Goal: Entertainment & Leisure: Browse casually

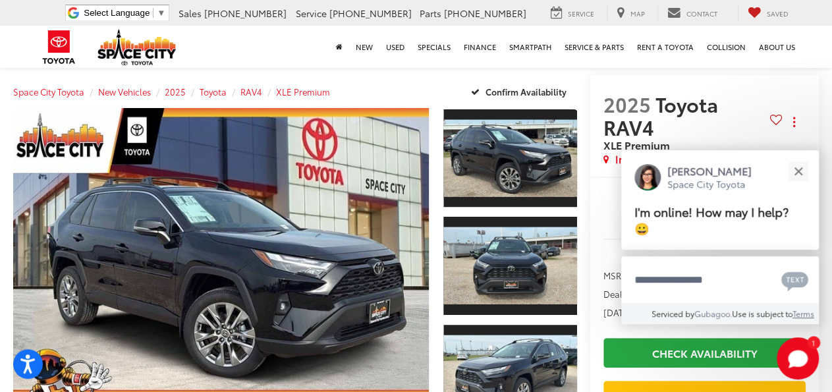
scroll to position [119, 0]
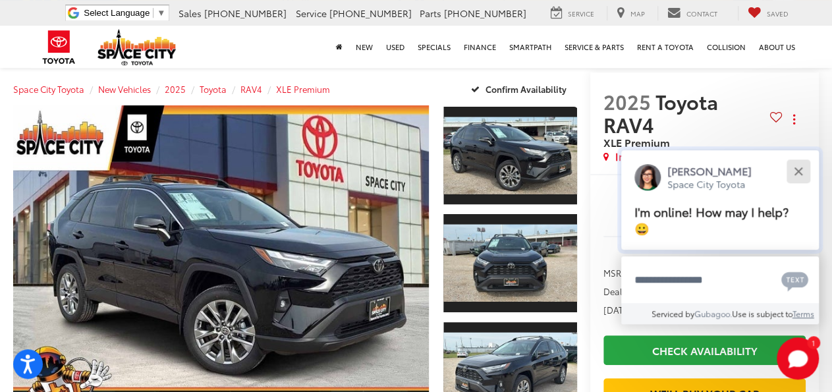
click at [799, 176] on button "Close" at bounding box center [798, 171] width 28 height 28
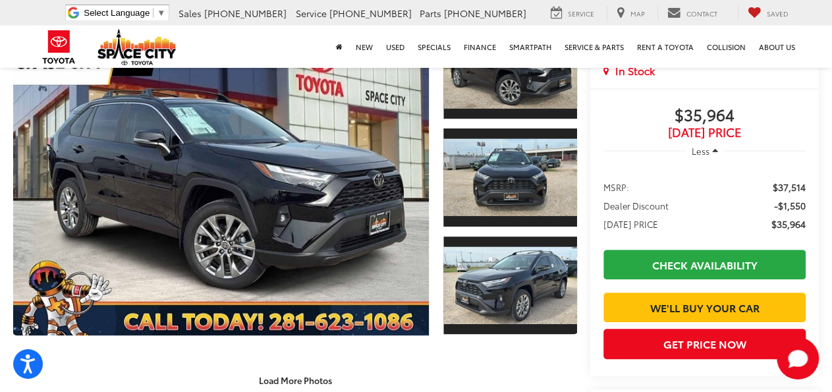
scroll to position [214, 0]
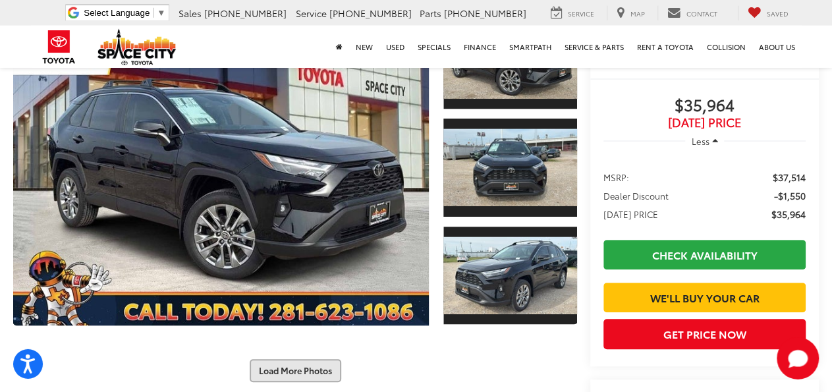
click at [305, 359] on button "Load More Photos" at bounding box center [296, 370] width 92 height 23
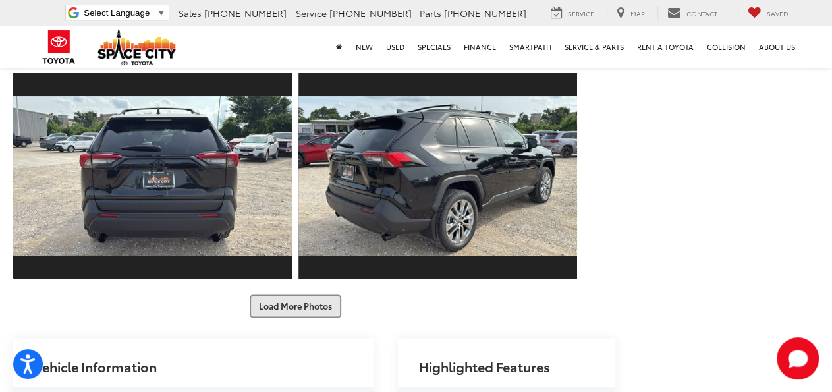
scroll to position [704, 0]
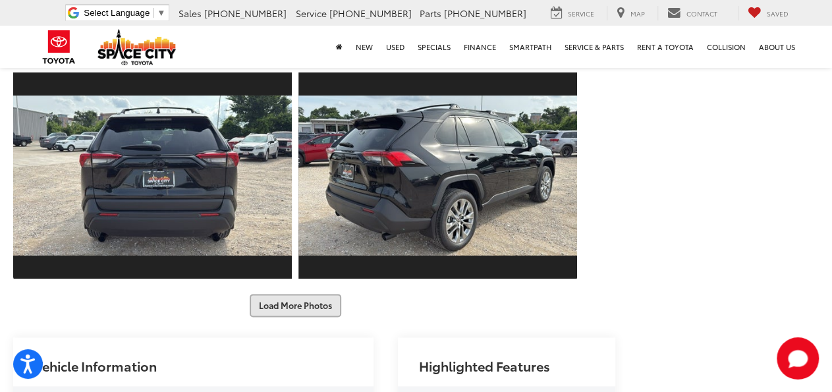
click at [305, 294] on button "Load More Photos" at bounding box center [296, 305] width 92 height 23
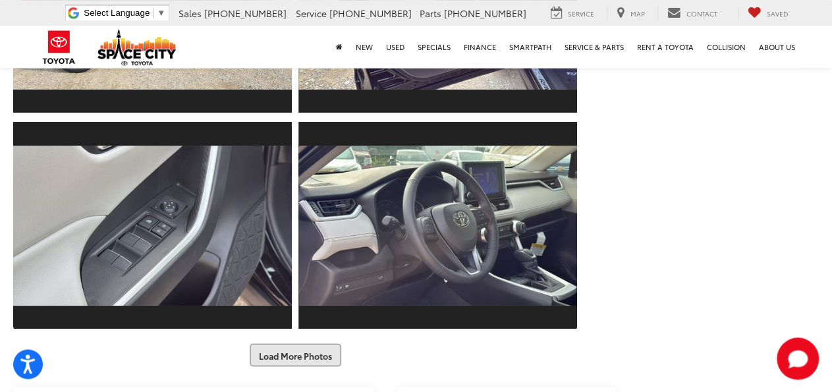
scroll to position [1086, 0]
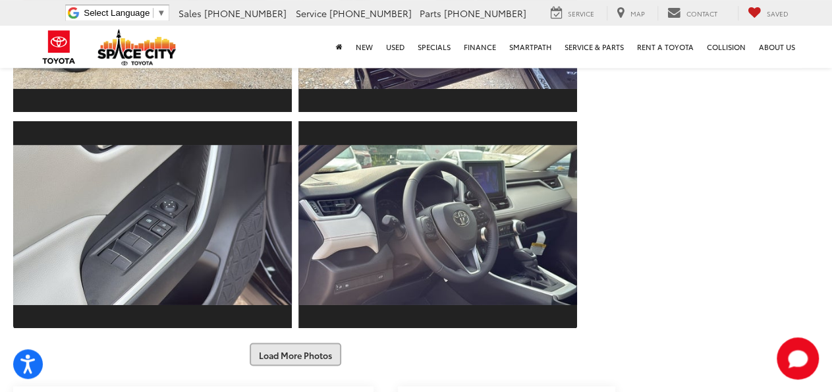
click at [293, 343] on button "Load More Photos" at bounding box center [296, 354] width 92 height 23
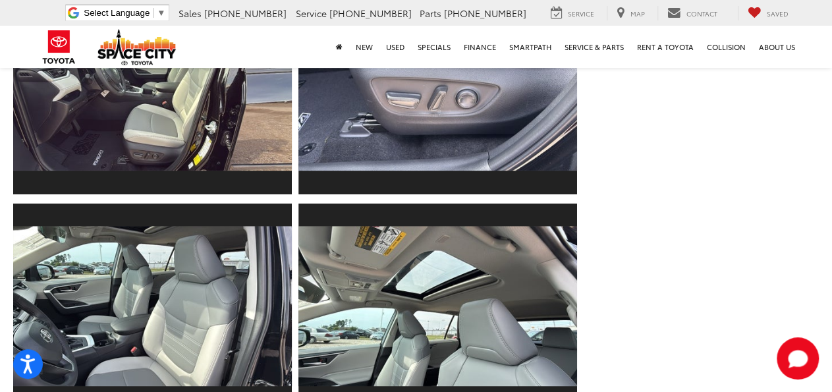
scroll to position [1436, 0]
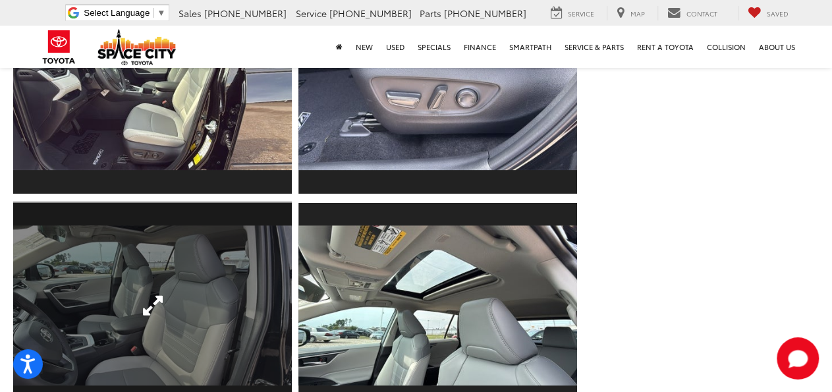
click at [206, 243] on link "Expand Photo 14" at bounding box center [152, 306] width 279 height 209
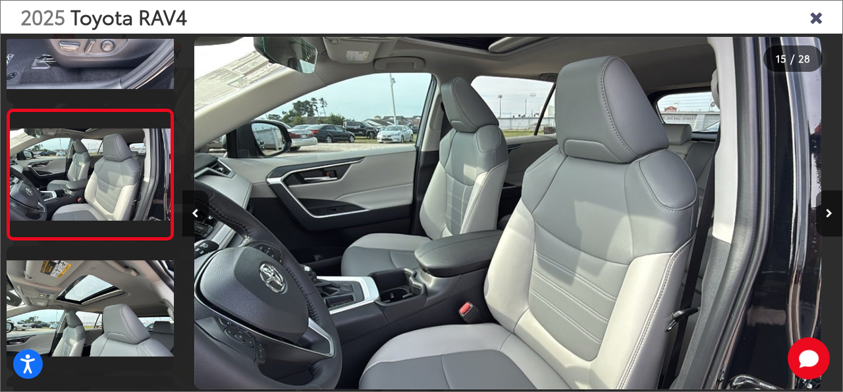
scroll to position [0, 9251]
click at [830, 222] on button "Next image" at bounding box center [829, 213] width 26 height 46
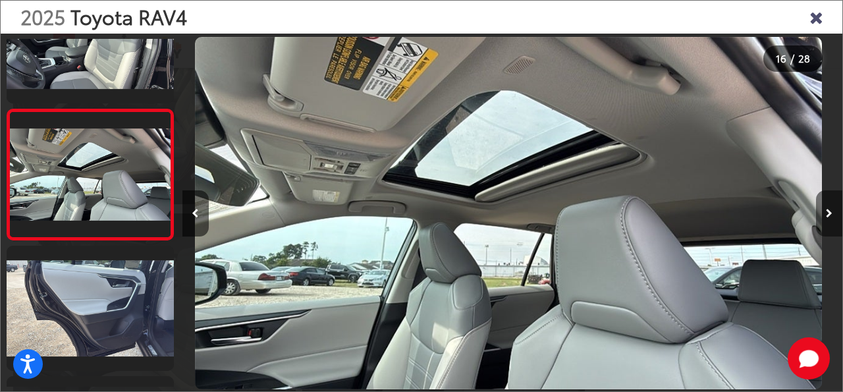
scroll to position [1890, 0]
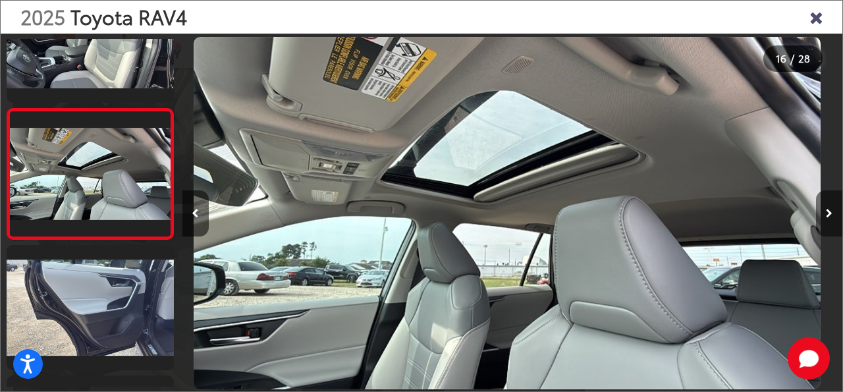
click at [830, 222] on button "Next image" at bounding box center [829, 213] width 26 height 46
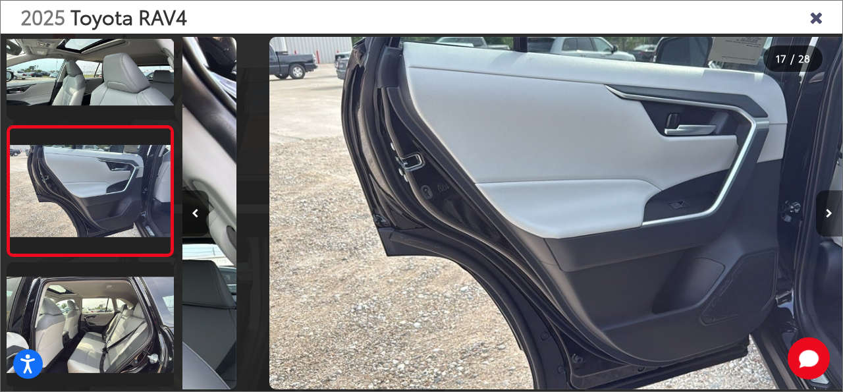
scroll to position [0, 0]
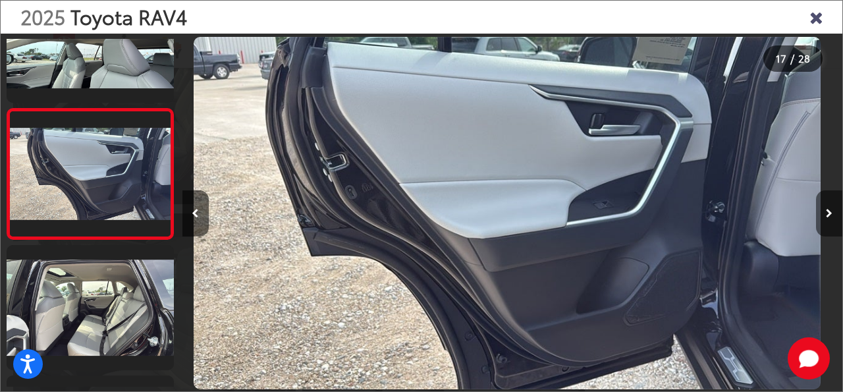
click at [830, 219] on button "Next image" at bounding box center [829, 213] width 26 height 46
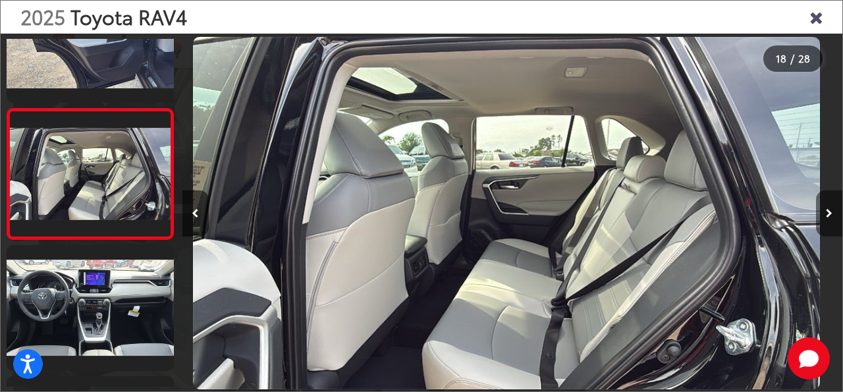
click at [830, 219] on button "Next image" at bounding box center [829, 213] width 26 height 46
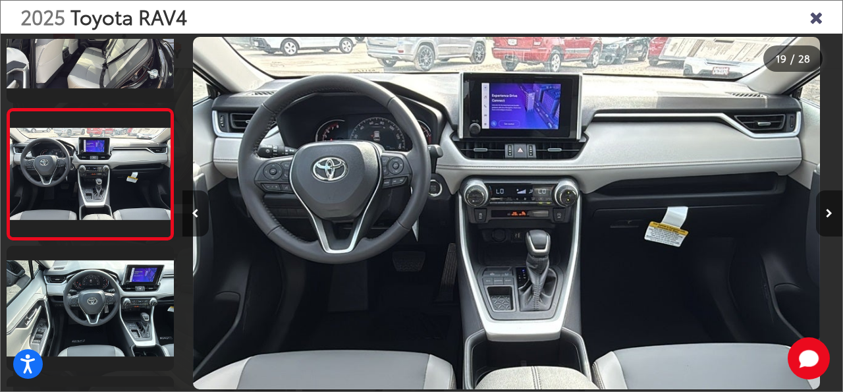
click at [830, 219] on button "Next image" at bounding box center [829, 213] width 26 height 46
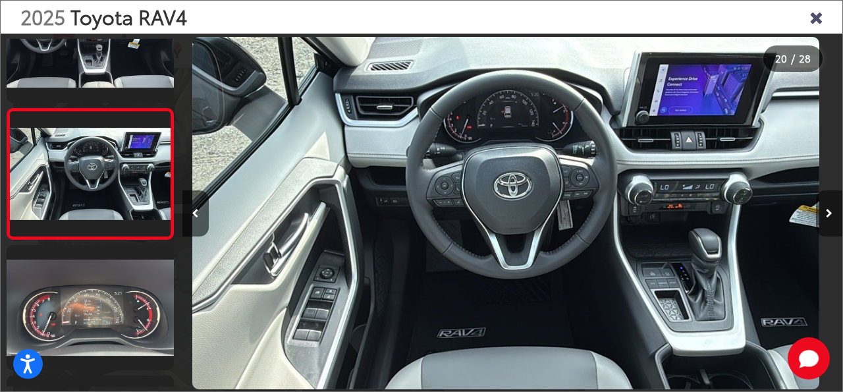
click at [830, 219] on button "Next image" at bounding box center [829, 213] width 26 height 46
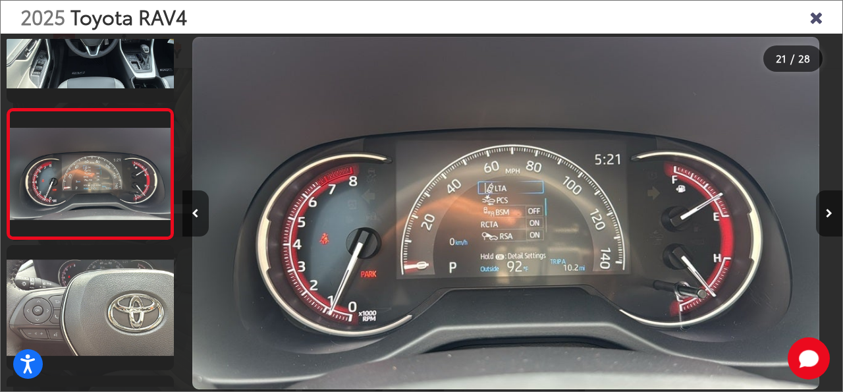
click at [830, 219] on button "Next image" at bounding box center [829, 213] width 26 height 46
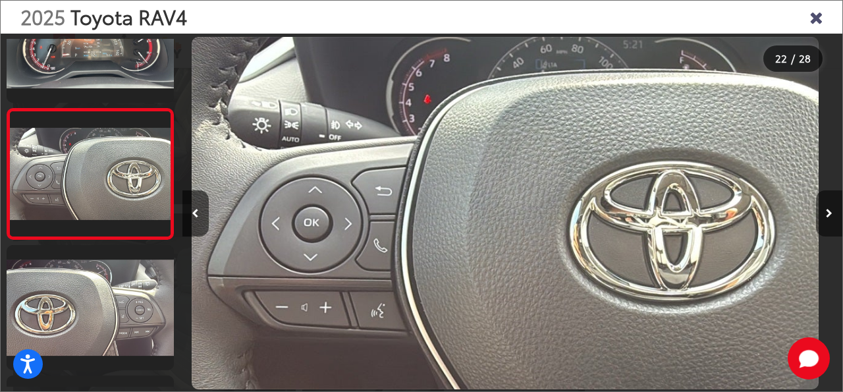
click at [830, 219] on button "Next image" at bounding box center [829, 213] width 26 height 46
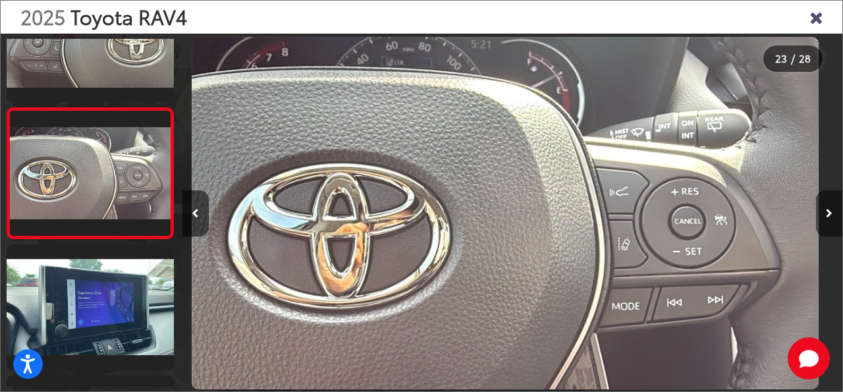
click at [830, 219] on button "Next image" at bounding box center [829, 213] width 26 height 46
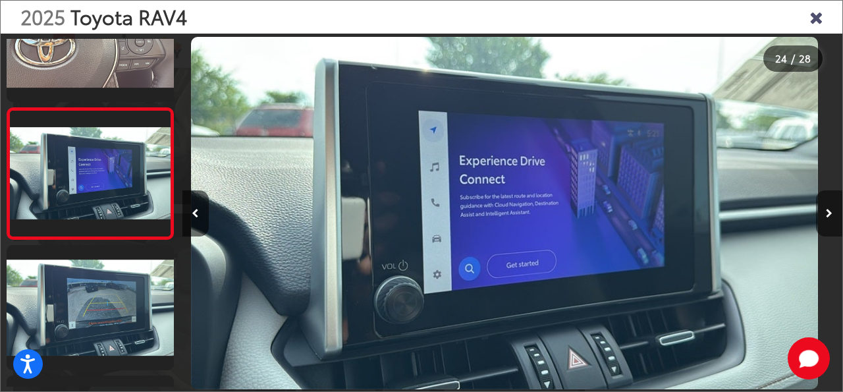
click at [830, 215] on icon "Next image" at bounding box center [829, 213] width 7 height 9
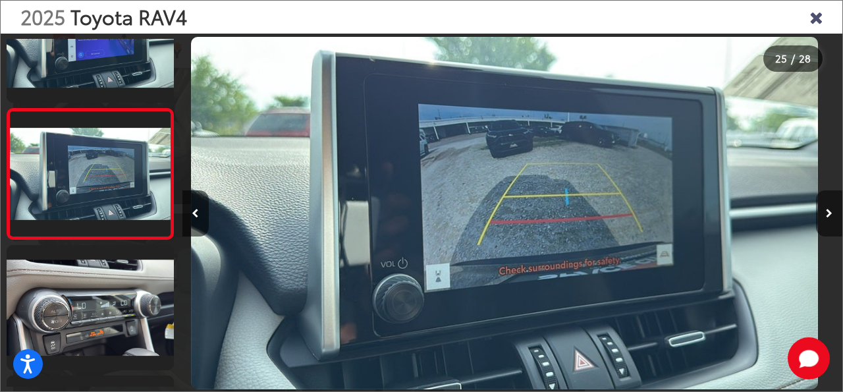
click at [830, 215] on icon "Next image" at bounding box center [829, 213] width 7 height 9
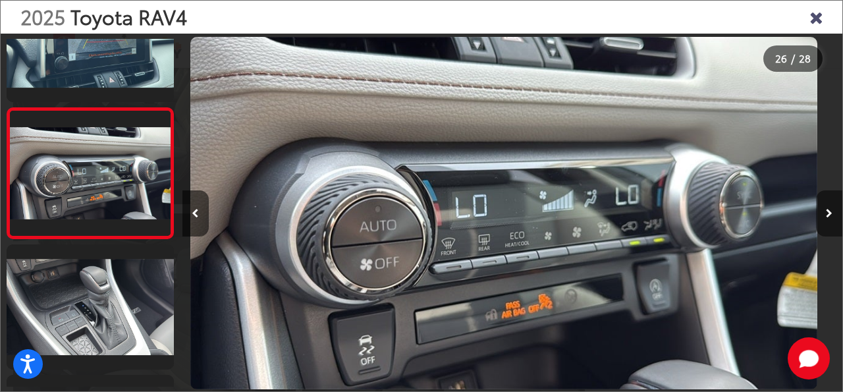
click at [830, 215] on icon "Next image" at bounding box center [829, 213] width 7 height 9
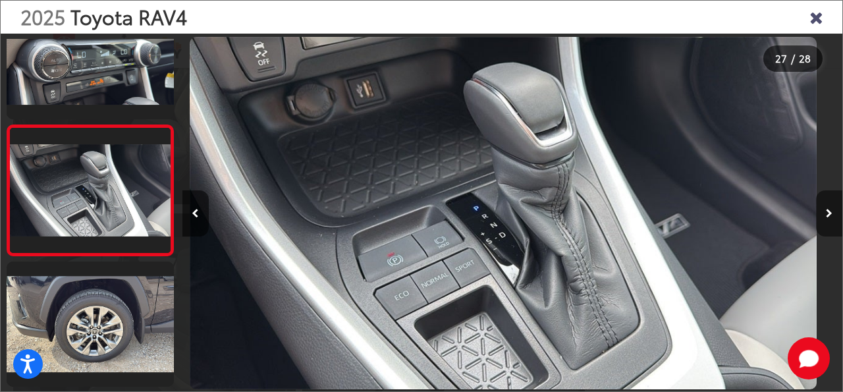
click at [830, 215] on icon "Next image" at bounding box center [829, 213] width 7 height 9
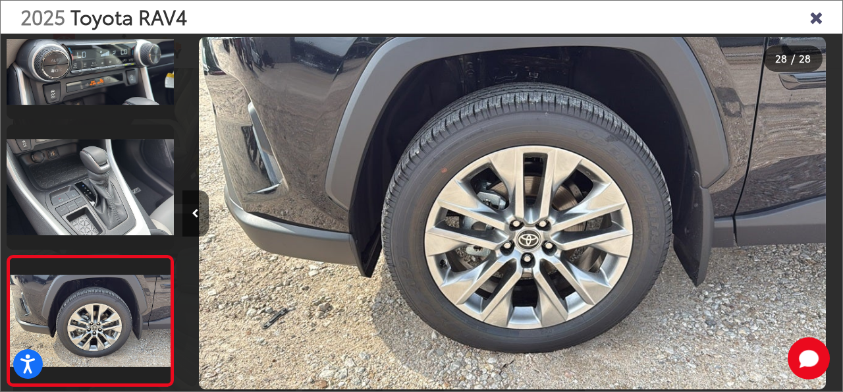
click at [830, 215] on div at bounding box center [759, 213] width 165 height 359
click at [200, 212] on button "Previous image" at bounding box center [196, 213] width 26 height 46
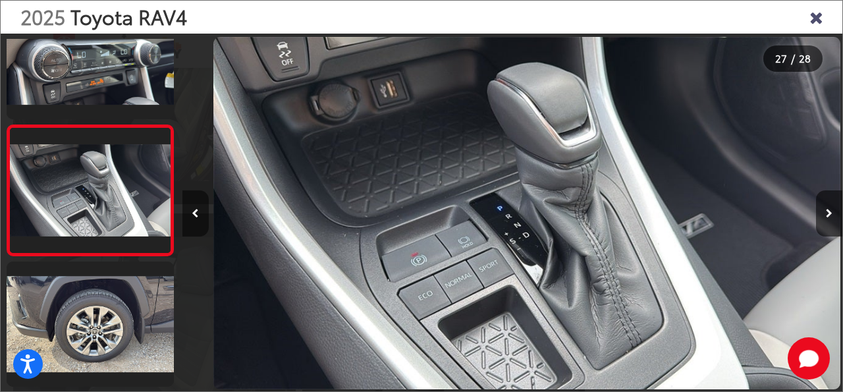
click at [200, 212] on button "Previous image" at bounding box center [196, 213] width 26 height 46
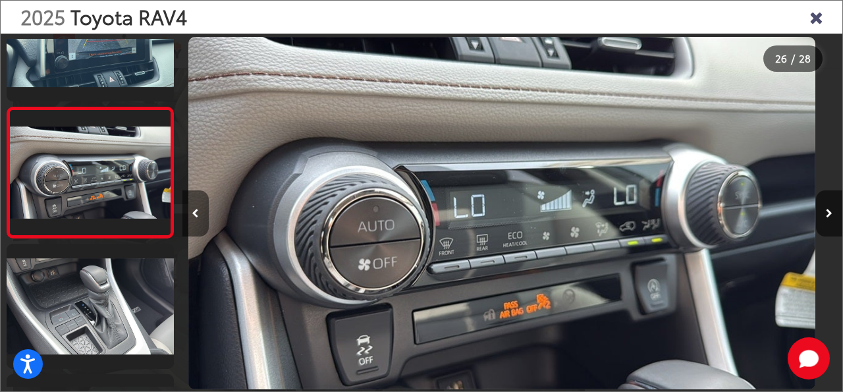
click at [200, 212] on button "Previous image" at bounding box center [196, 213] width 26 height 46
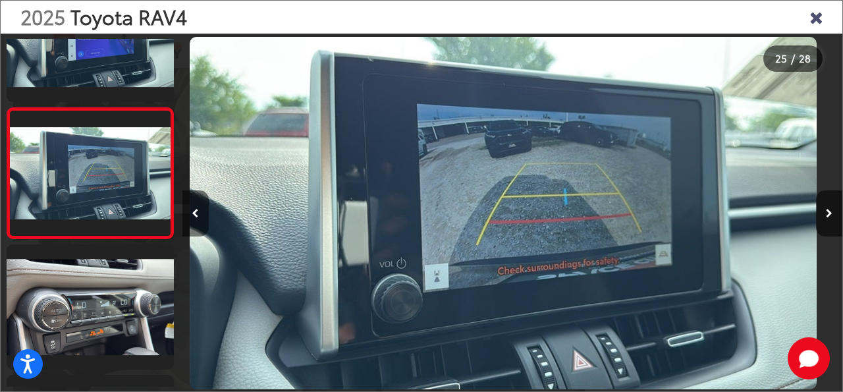
click at [200, 212] on button "Previous image" at bounding box center [196, 213] width 26 height 46
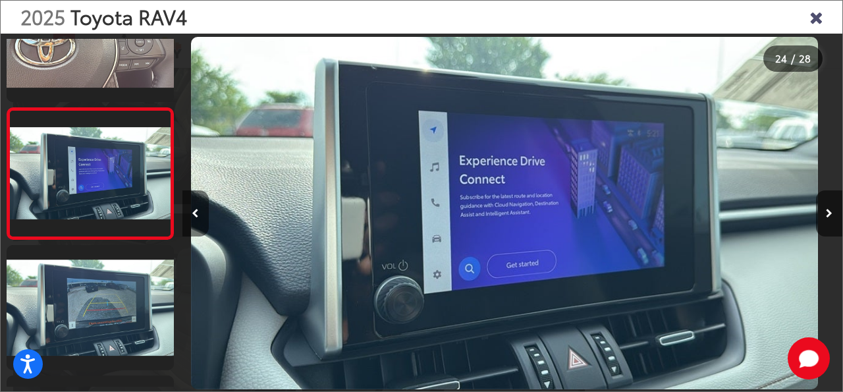
click at [200, 212] on button "Previous image" at bounding box center [196, 213] width 26 height 46
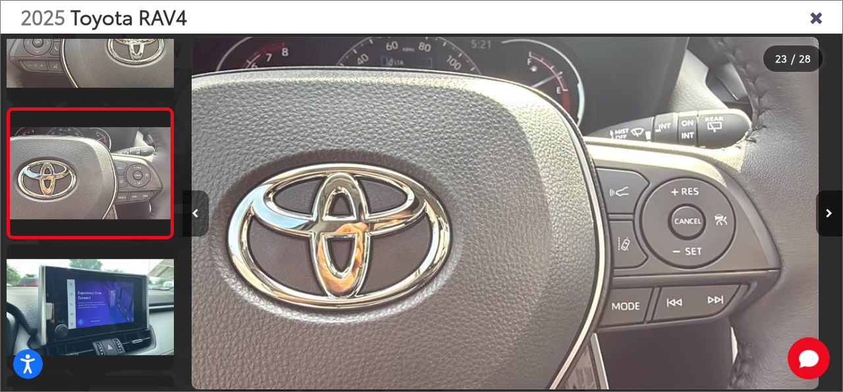
click at [200, 212] on button "Previous image" at bounding box center [196, 213] width 26 height 46
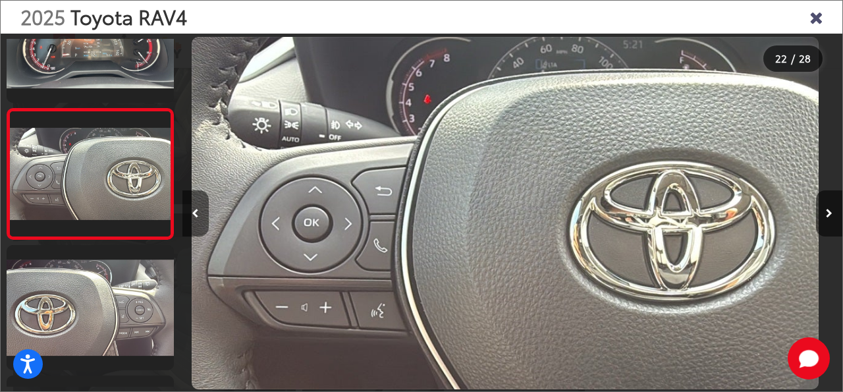
click at [200, 212] on button "Previous image" at bounding box center [196, 213] width 26 height 46
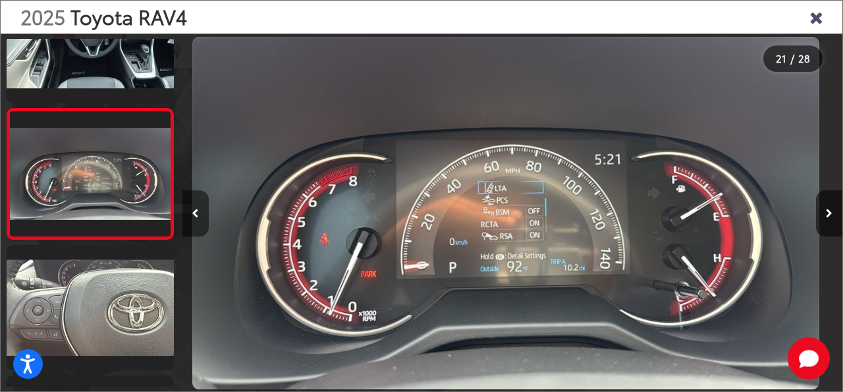
click at [200, 212] on button "Previous image" at bounding box center [196, 213] width 26 height 46
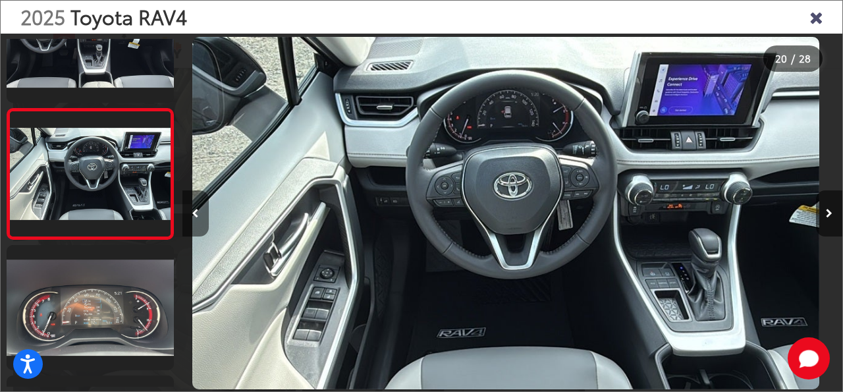
click at [200, 212] on button "Previous image" at bounding box center [196, 213] width 26 height 46
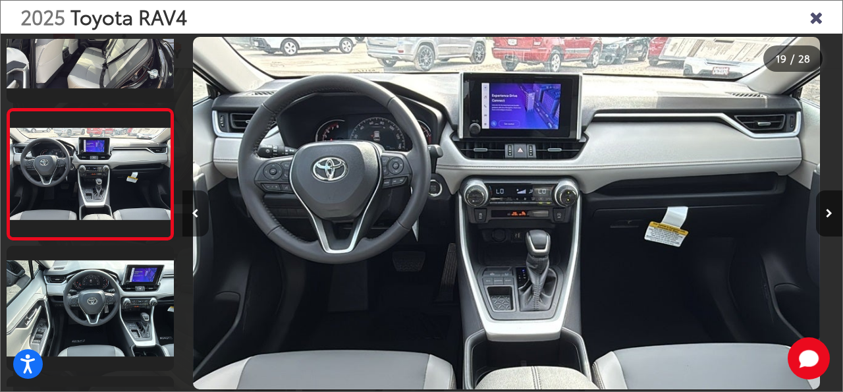
click at [200, 212] on button "Previous image" at bounding box center [196, 213] width 26 height 46
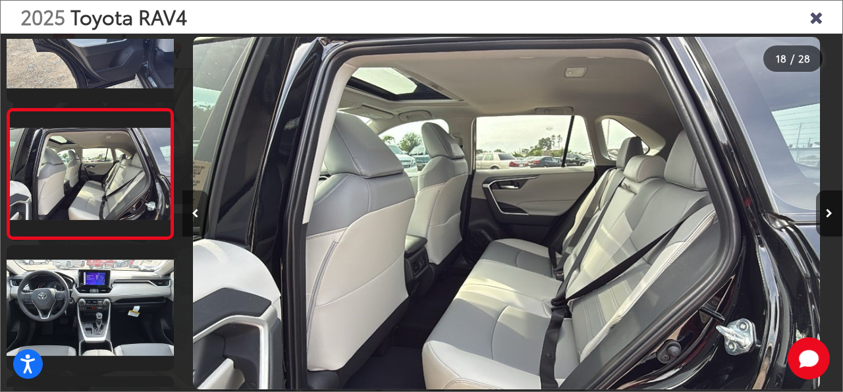
click at [200, 212] on button "Previous image" at bounding box center [196, 213] width 26 height 46
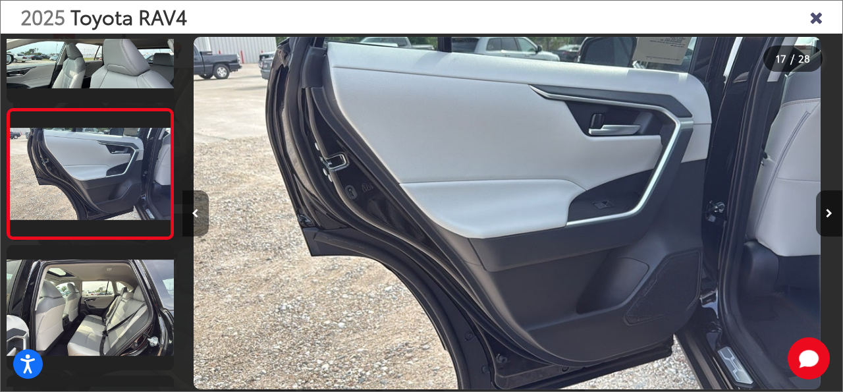
click at [200, 212] on button "Previous image" at bounding box center [196, 213] width 26 height 46
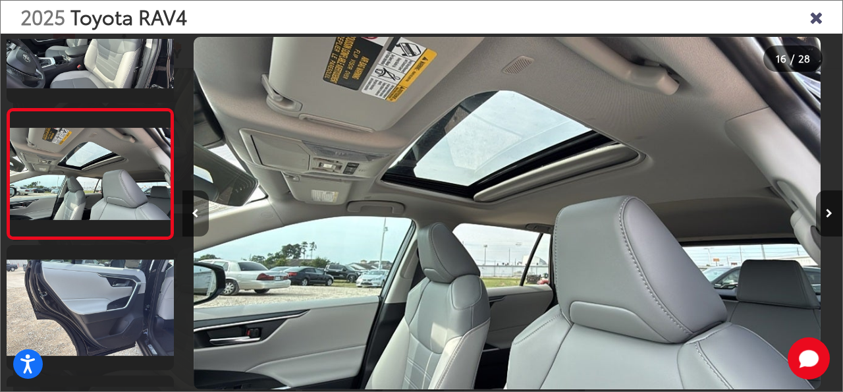
click at [200, 212] on button "Previous image" at bounding box center [196, 213] width 26 height 46
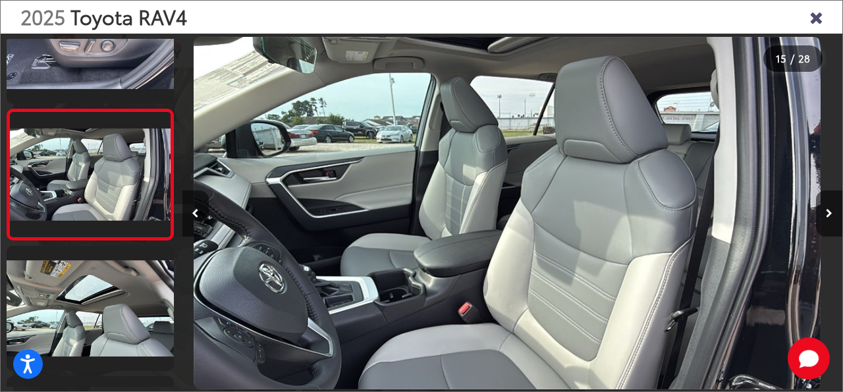
click at [200, 212] on button "Previous image" at bounding box center [196, 213] width 26 height 46
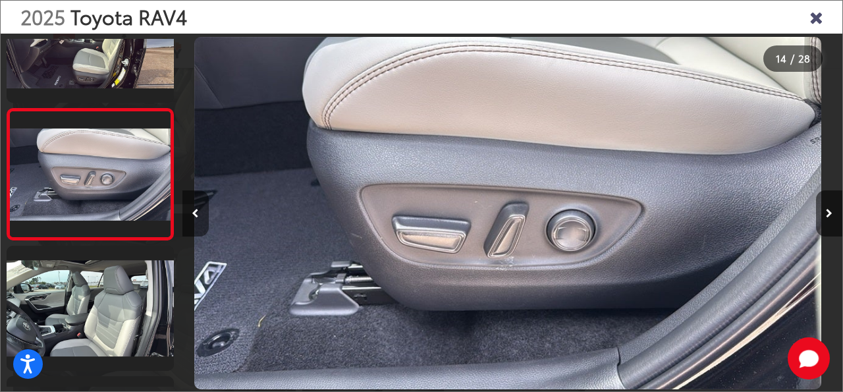
click at [200, 212] on button "Previous image" at bounding box center [196, 213] width 26 height 46
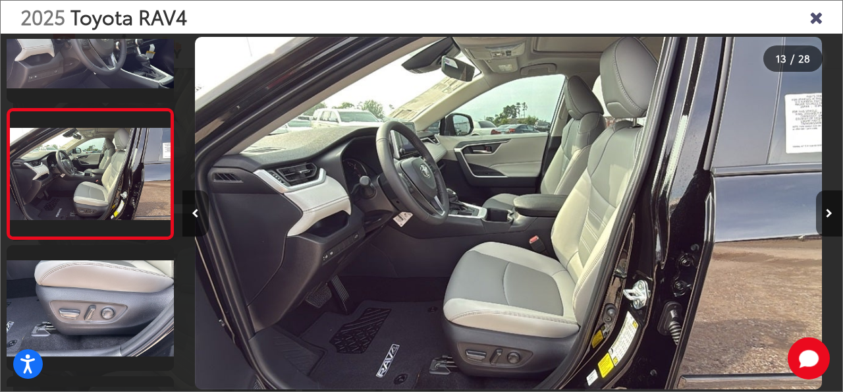
click at [200, 212] on button "Previous image" at bounding box center [196, 213] width 26 height 46
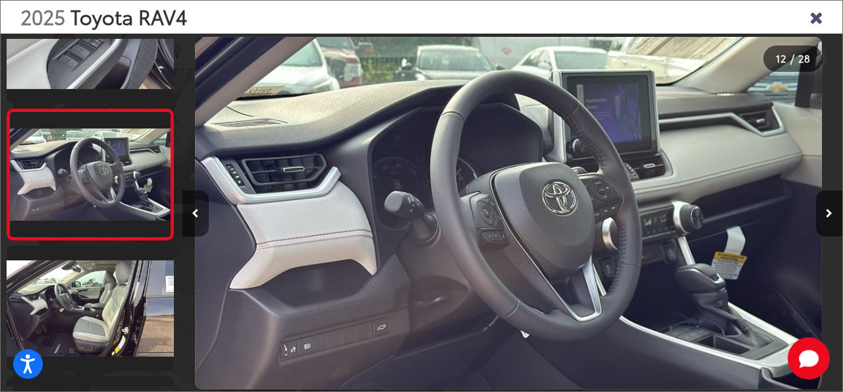
click at [200, 212] on button "Previous image" at bounding box center [196, 213] width 26 height 46
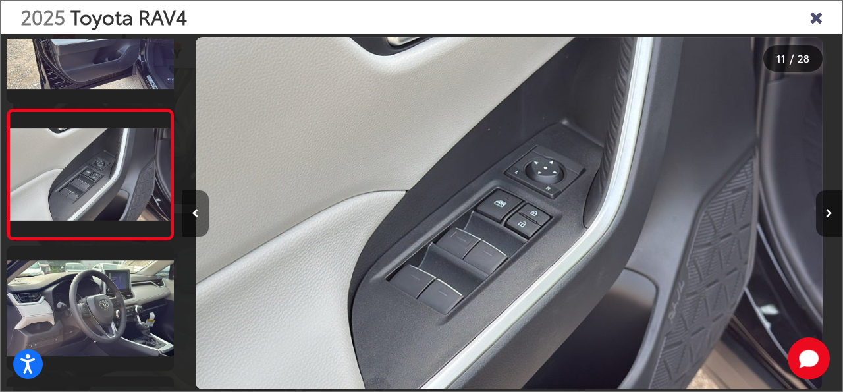
click at [200, 212] on button "Previous image" at bounding box center [196, 213] width 26 height 46
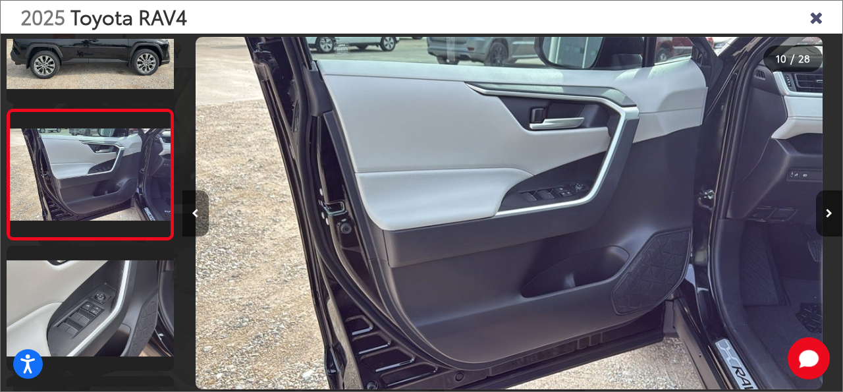
click at [200, 212] on button "Previous image" at bounding box center [196, 213] width 26 height 46
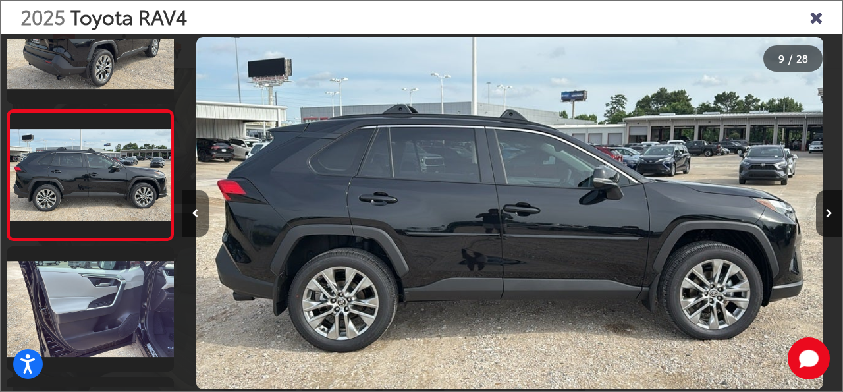
click at [200, 212] on button "Previous image" at bounding box center [196, 213] width 26 height 46
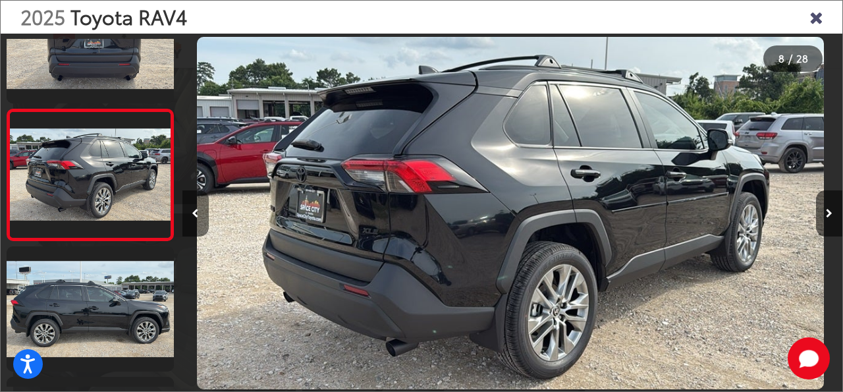
click at [200, 212] on button "Previous image" at bounding box center [196, 213] width 26 height 46
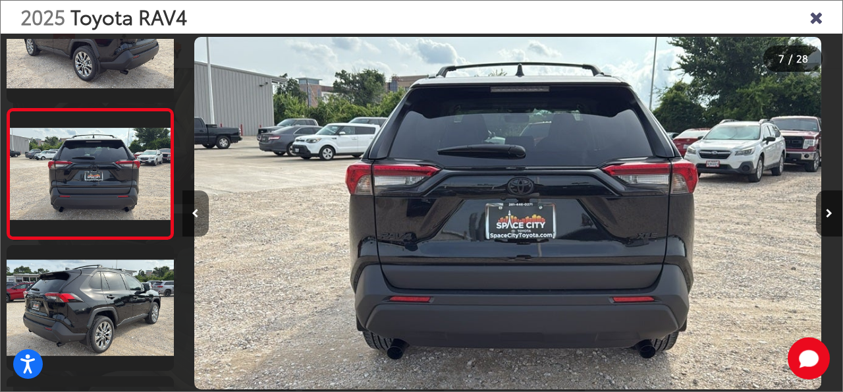
click at [200, 212] on button "Previous image" at bounding box center [196, 213] width 26 height 46
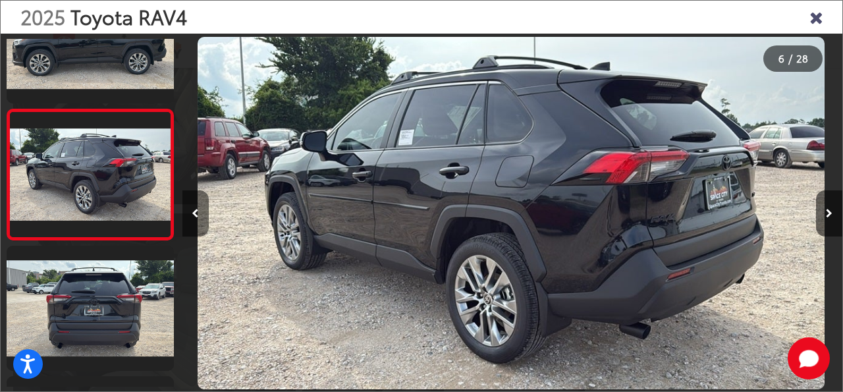
click at [200, 212] on button "Previous image" at bounding box center [196, 213] width 26 height 46
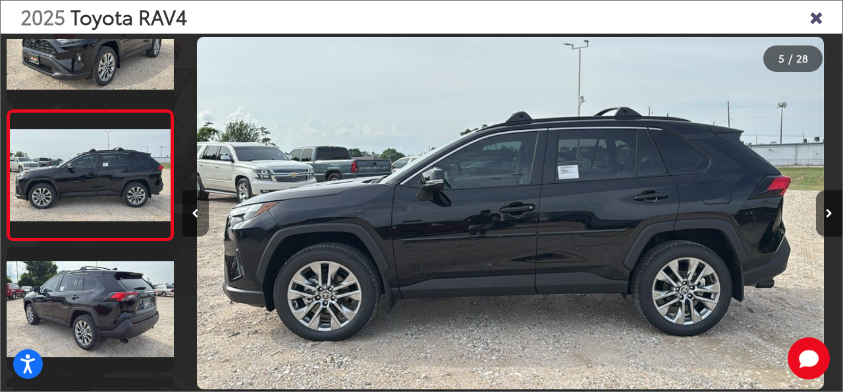
click at [200, 212] on button "Previous image" at bounding box center [196, 213] width 26 height 46
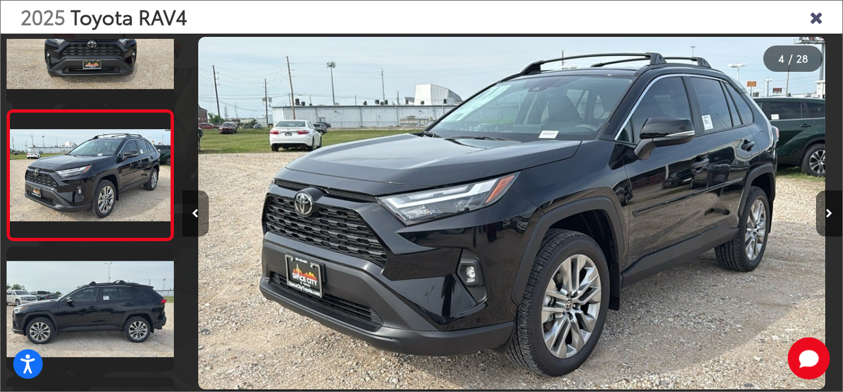
click at [200, 212] on button "Previous image" at bounding box center [196, 213] width 26 height 46
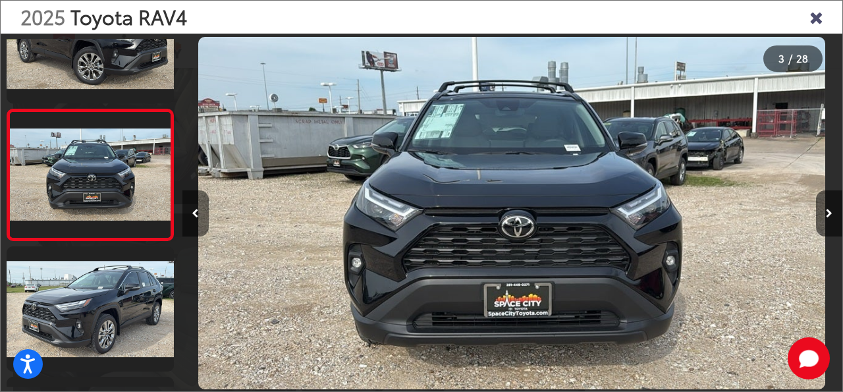
click at [200, 212] on button "Previous image" at bounding box center [196, 213] width 26 height 46
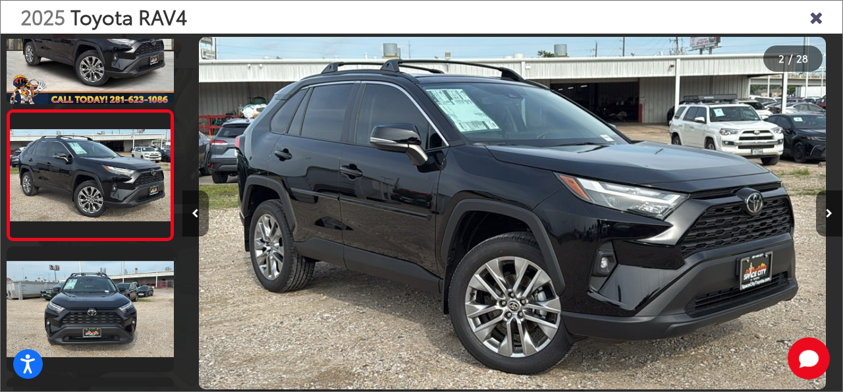
click at [200, 212] on button "Previous image" at bounding box center [196, 213] width 26 height 46
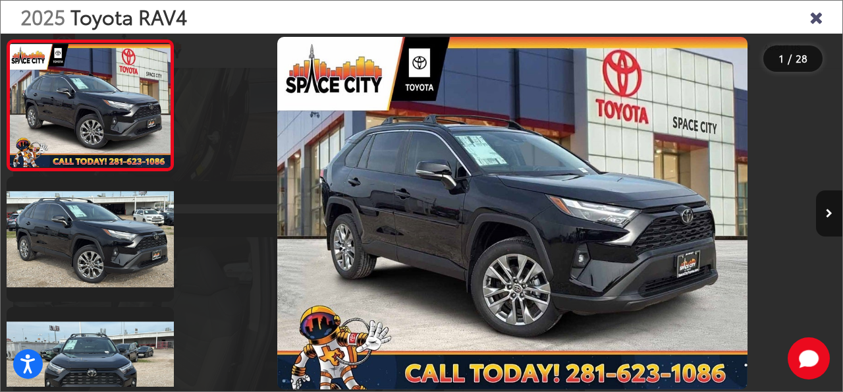
click at [200, 212] on div at bounding box center [265, 213] width 165 height 359
click at [215, 167] on div at bounding box center [265, 213] width 165 height 359
click at [816, 14] on icon "Close gallery" at bounding box center [816, 16] width 13 height 17
